Goal: Transaction & Acquisition: Purchase product/service

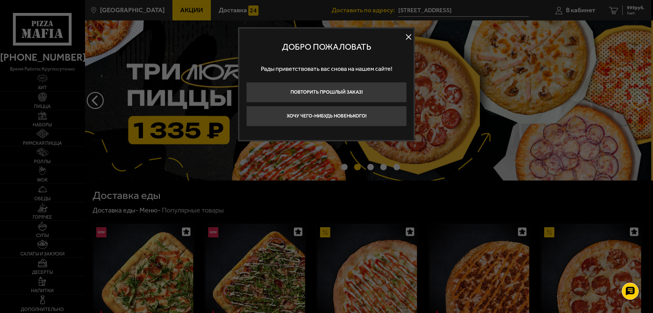
click at [407, 36] on button at bounding box center [408, 37] width 10 height 10
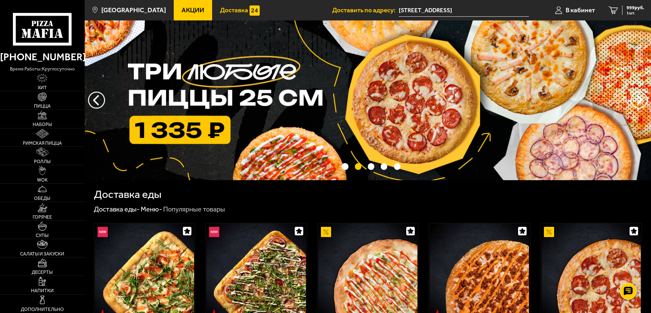
click at [220, 7] on span "Доставка" at bounding box center [234, 10] width 28 height 6
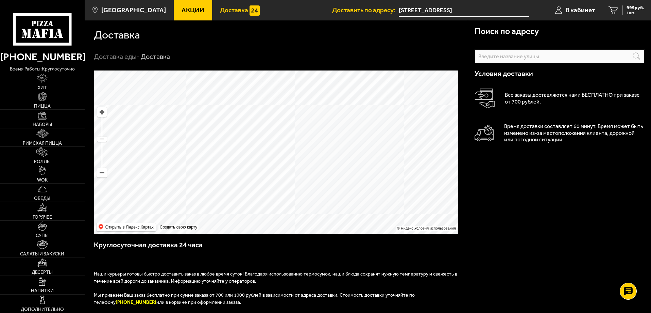
drag, startPoint x: 263, startPoint y: 113, endPoint x: 267, endPoint y: 190, distance: 78.0
click at [267, 190] on ymaps at bounding box center [276, 151] width 365 height 163
click at [41, 96] on img at bounding box center [42, 96] width 9 height 9
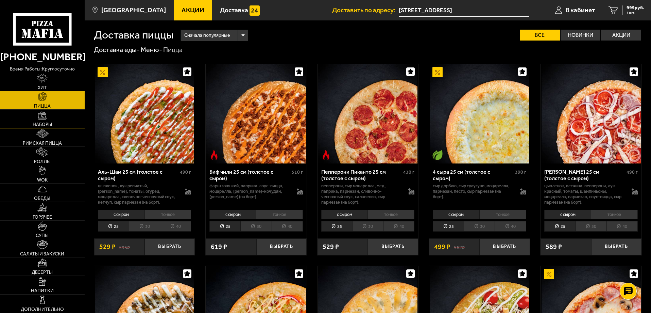
click at [40, 119] on img at bounding box center [42, 115] width 9 height 9
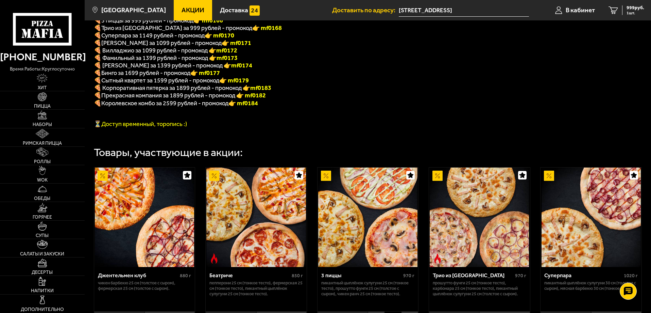
scroll to position [317, 0]
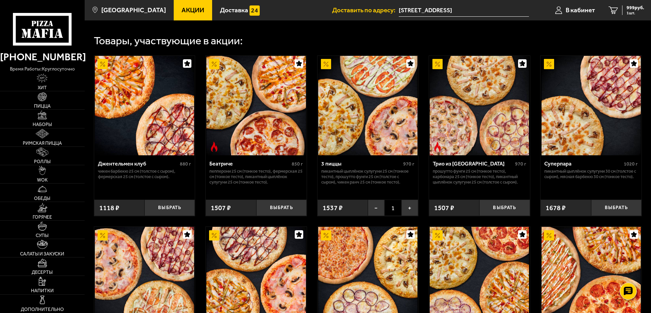
click at [312, 150] on div "Джентельмен клуб 880 г Чикен Барбекю 25 см (толстое с сыром), Фермерская 25 см …" at bounding box center [368, 313] width 567 height 534
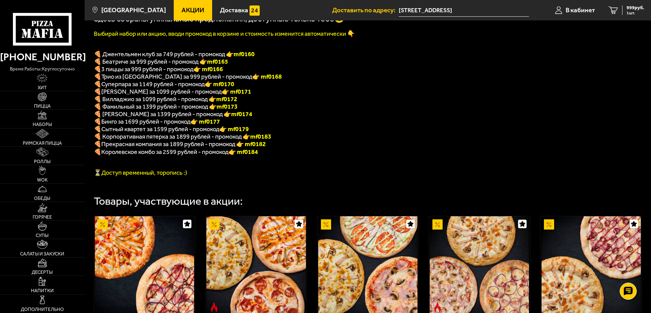
scroll to position [136, 0]
